Goal: Navigation & Orientation: Find specific page/section

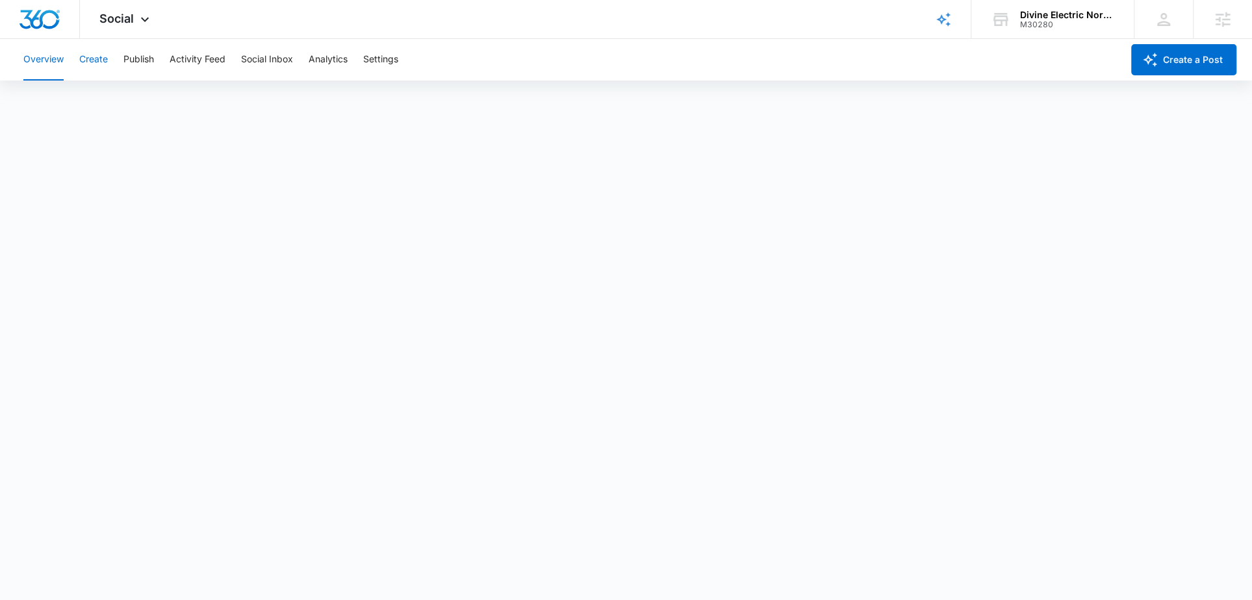
click at [100, 60] on button "Create" at bounding box center [93, 60] width 29 height 42
click at [131, 63] on button "Publish" at bounding box center [138, 60] width 31 height 42
click at [103, 102] on button "Schedules" at bounding box center [99, 99] width 44 height 36
click at [55, 96] on button "Calendar" at bounding box center [42, 99] width 38 height 36
click at [97, 60] on button "Create" at bounding box center [93, 60] width 29 height 42
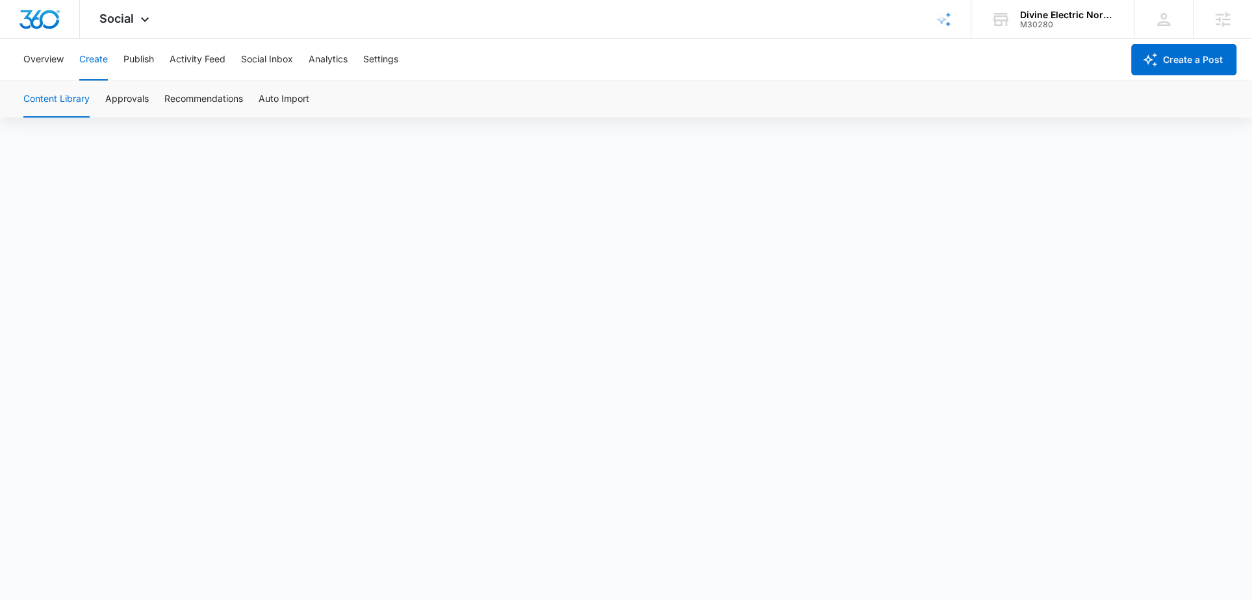
scroll to position [9, 0]
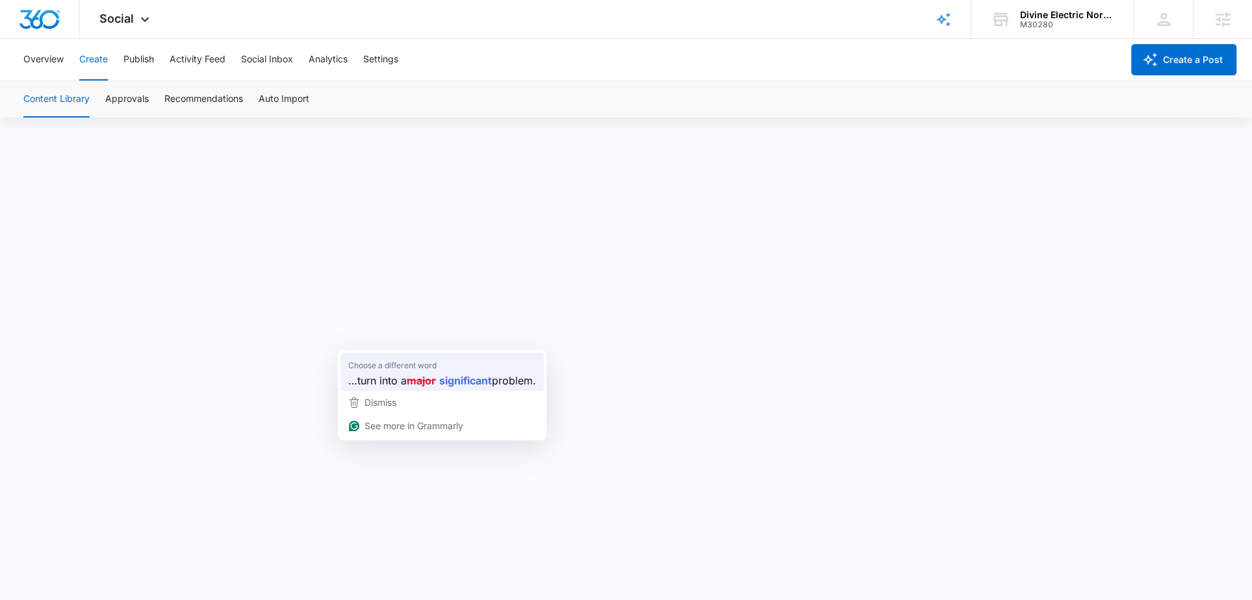
click at [411, 374] on strong "major" at bounding box center [421, 380] width 29 height 16
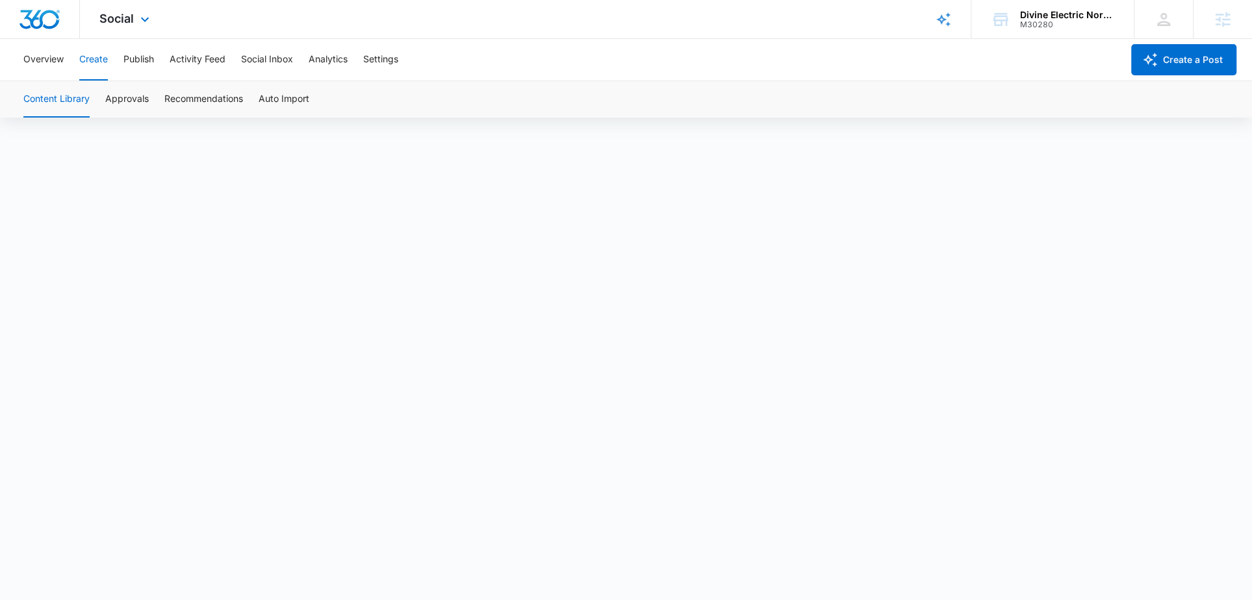
click at [129, 29] on div "Social Apps Reputation Websites Forms CRM Email Social Shop Content Ads Intelli…" at bounding box center [126, 19] width 92 height 38
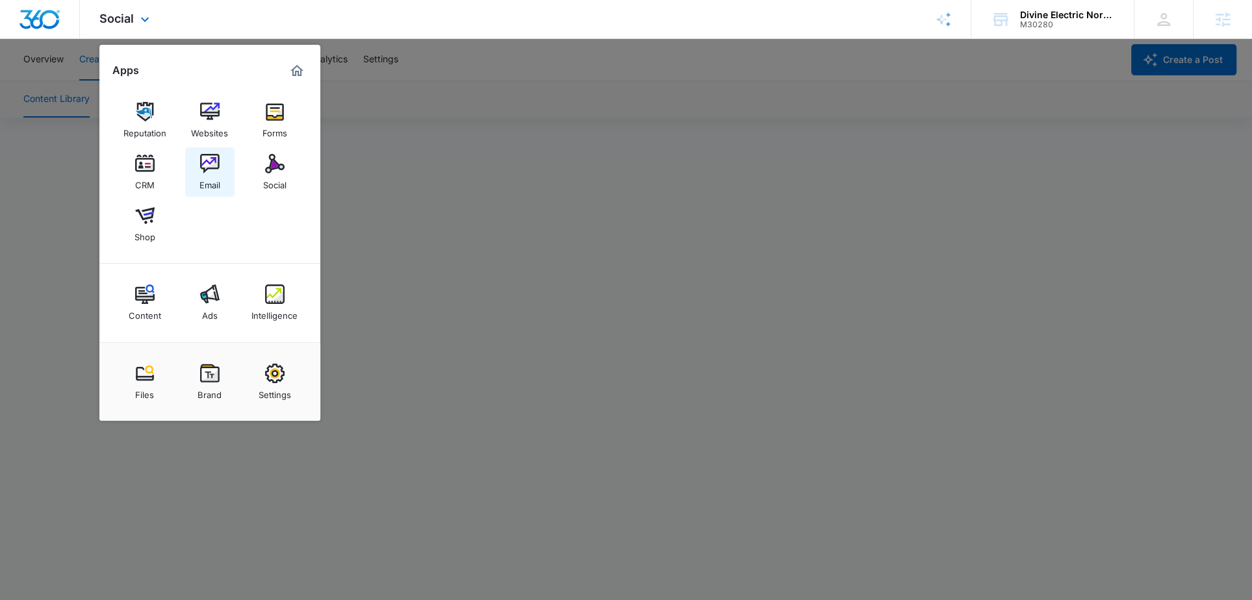
click at [213, 192] on link "Email" at bounding box center [209, 171] width 49 height 49
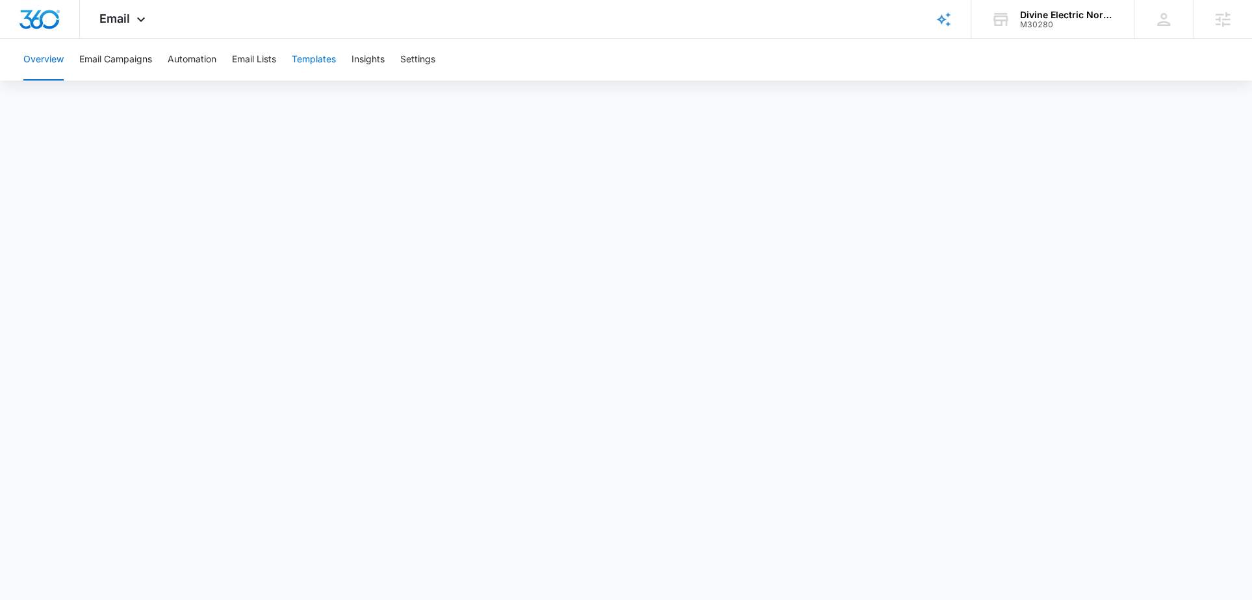
click at [312, 60] on button "Templates" at bounding box center [314, 60] width 44 height 42
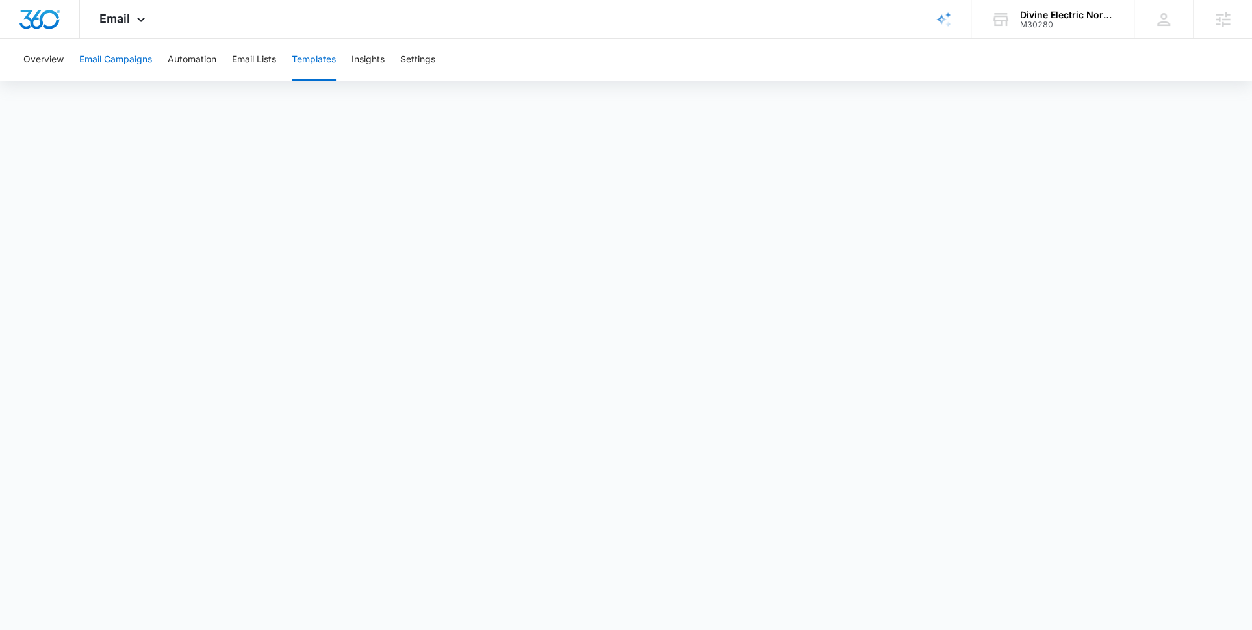
click at [148, 66] on button "Email Campaigns" at bounding box center [115, 60] width 73 height 42
click at [318, 57] on button "Templates" at bounding box center [314, 60] width 44 height 42
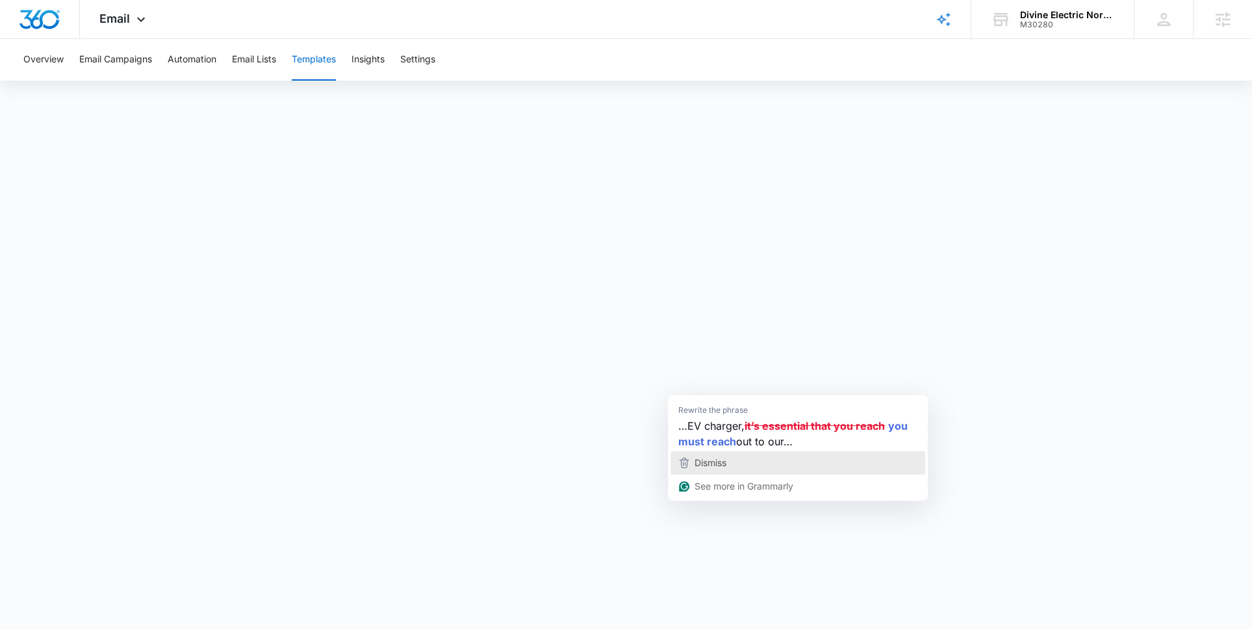
click at [728, 459] on div "Dismiss" at bounding box center [797, 462] width 243 height 19
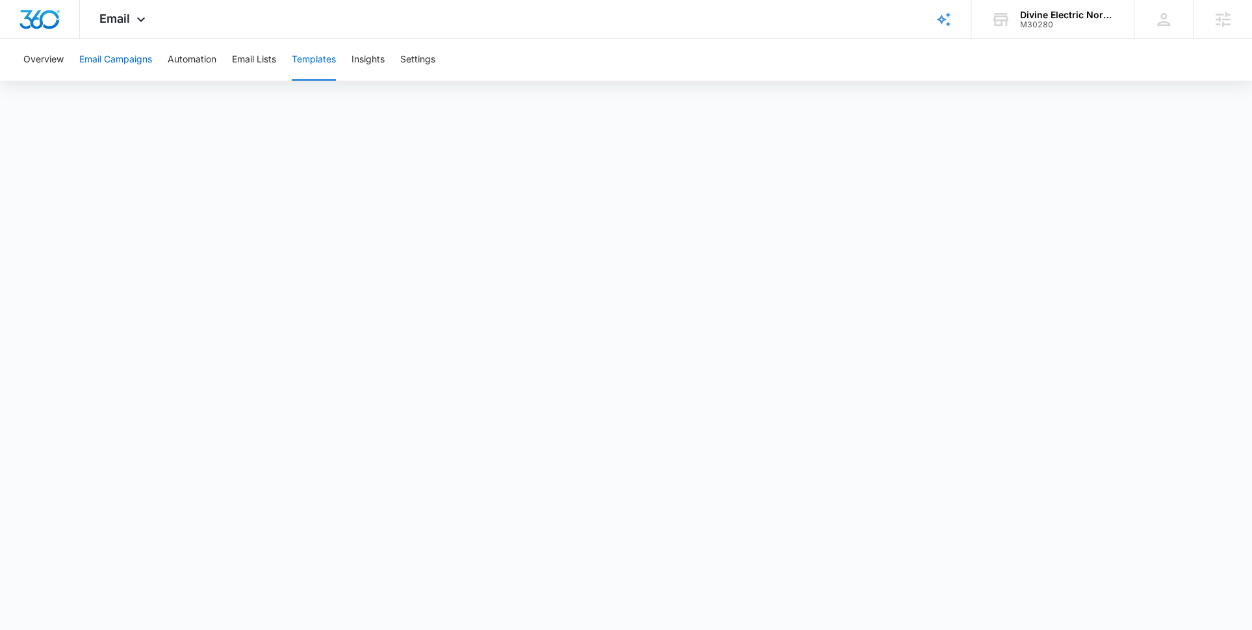
click at [131, 62] on button "Email Campaigns" at bounding box center [115, 60] width 73 height 42
